Goal: Navigation & Orientation: Find specific page/section

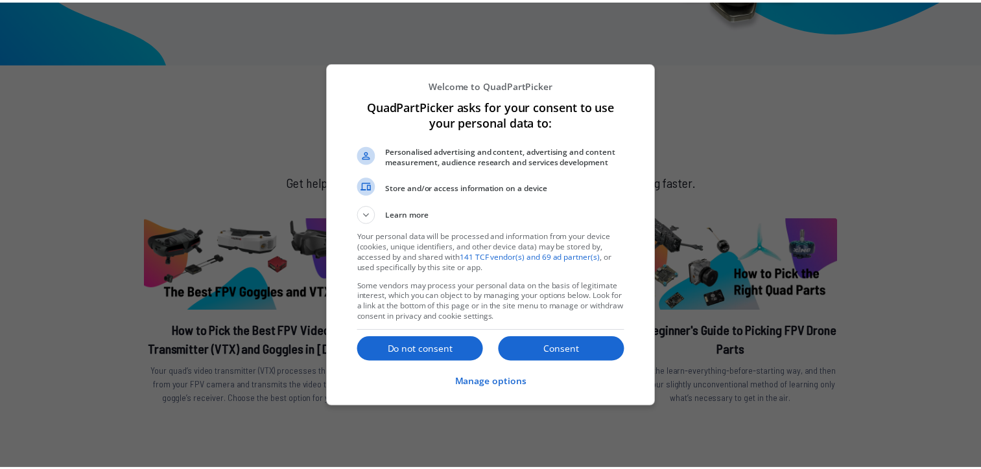
scroll to position [280, 0]
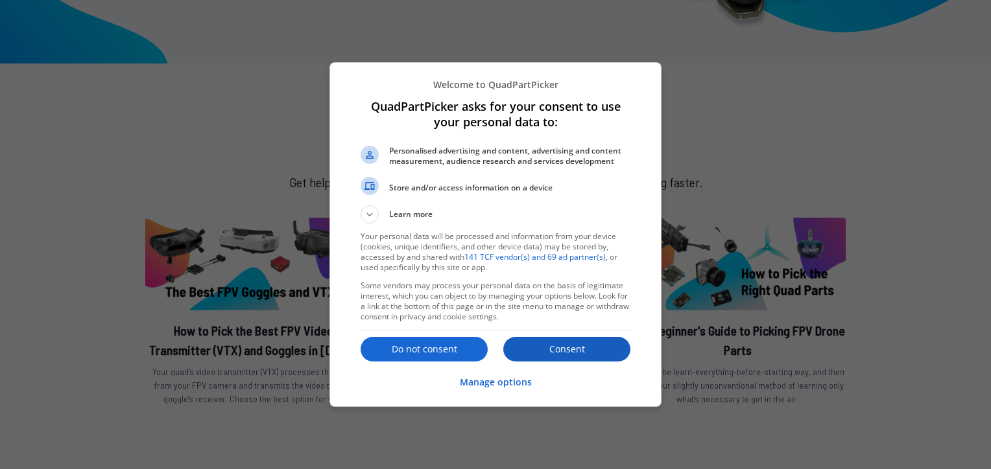
click at [538, 344] on p "Consent" at bounding box center [566, 349] width 127 height 13
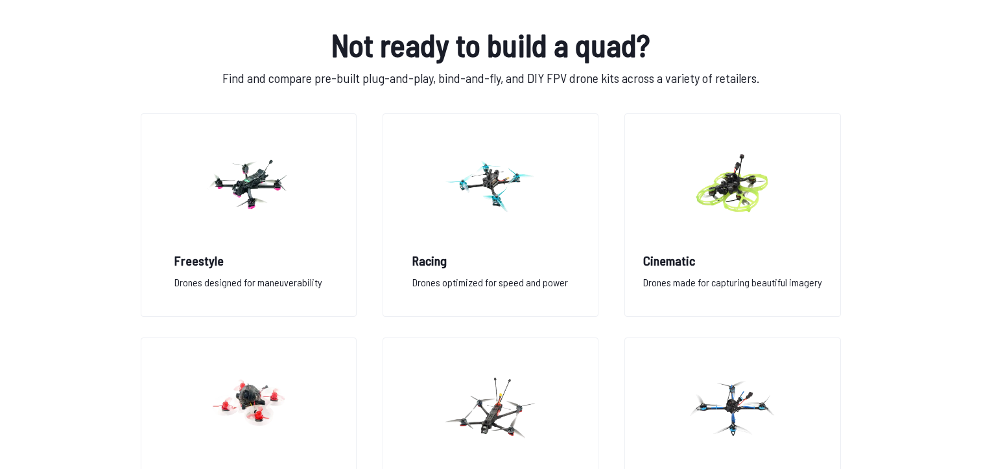
scroll to position [906, 0]
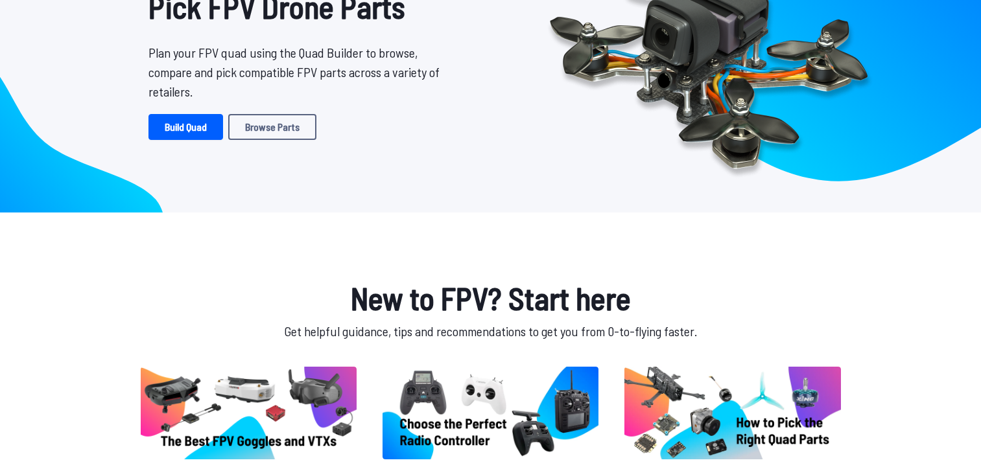
scroll to position [140, 0]
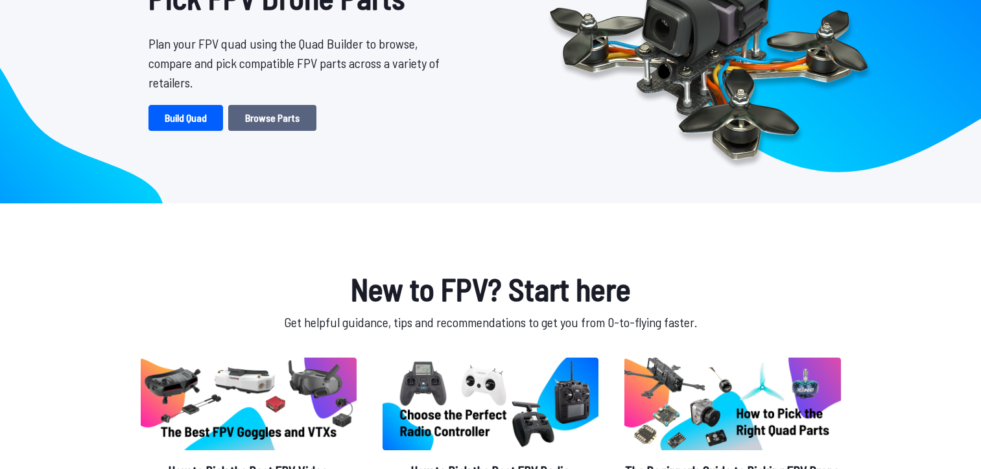
click at [261, 109] on link "Browse Parts" at bounding box center [272, 118] width 88 height 26
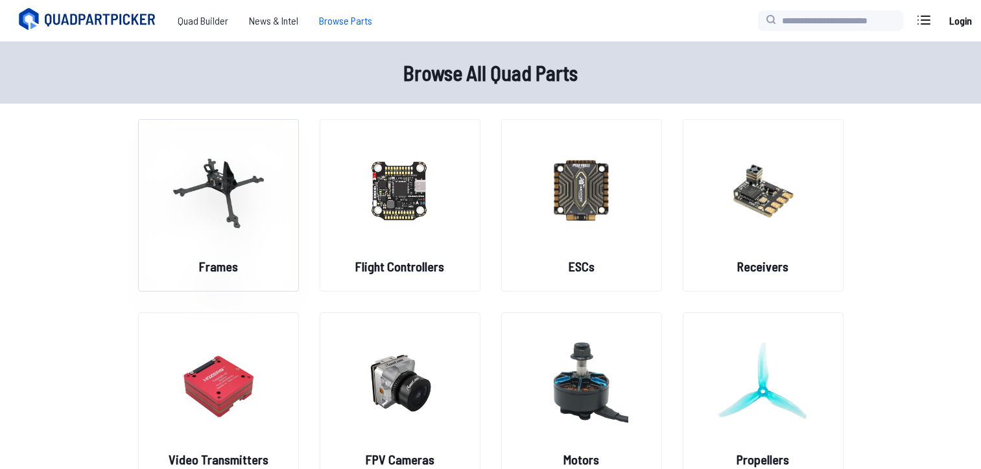
click at [226, 184] on img at bounding box center [218, 190] width 93 height 114
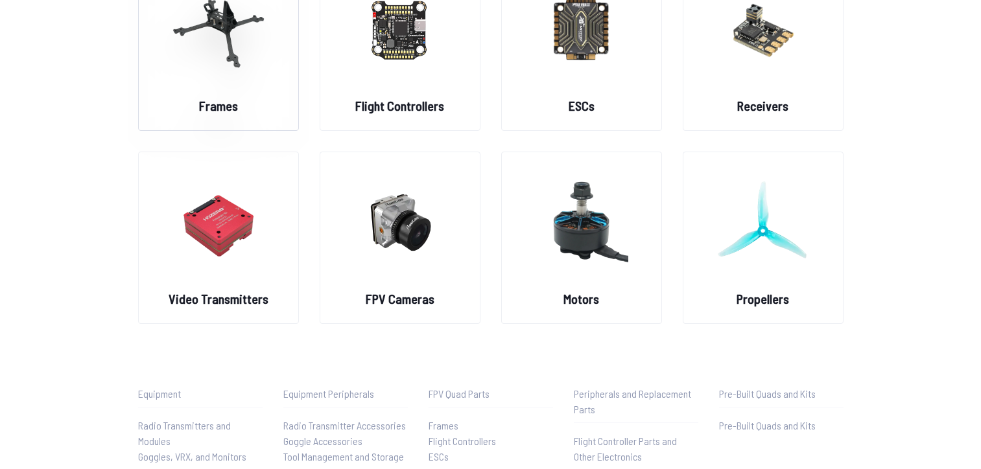
scroll to position [97, 0]
